Goal: Information Seeking & Learning: Learn about a topic

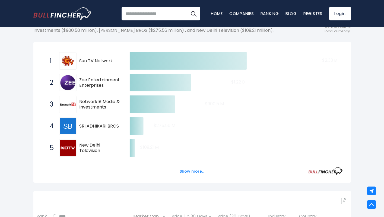
scroll to position [75, 0]
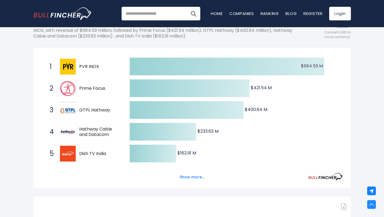
scroll to position [78, 0]
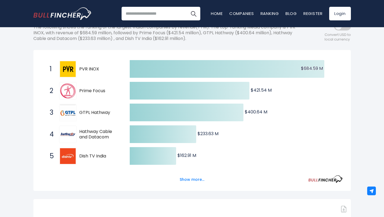
click at [91, 69] on span "PVR INOX" at bounding box center [99, 69] width 41 height 6
click at [95, 157] on span "Dish TV India" at bounding box center [99, 156] width 41 height 6
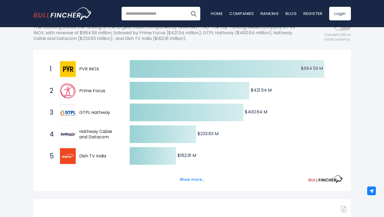
click at [95, 157] on span "Dish TV India" at bounding box center [99, 156] width 41 height 6
click at [99, 154] on span "Dish TV India" at bounding box center [99, 156] width 41 height 6
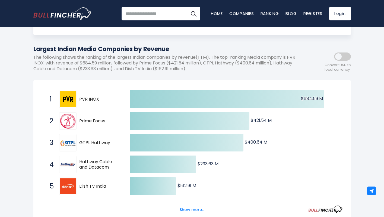
click at [91, 98] on span "PVR INOX" at bounding box center [99, 99] width 41 height 6
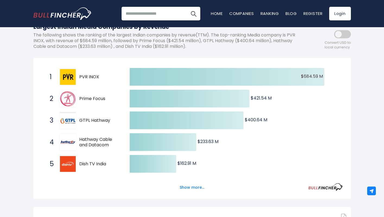
scroll to position [71, 0]
